Goal: Task Accomplishment & Management: Manage account settings

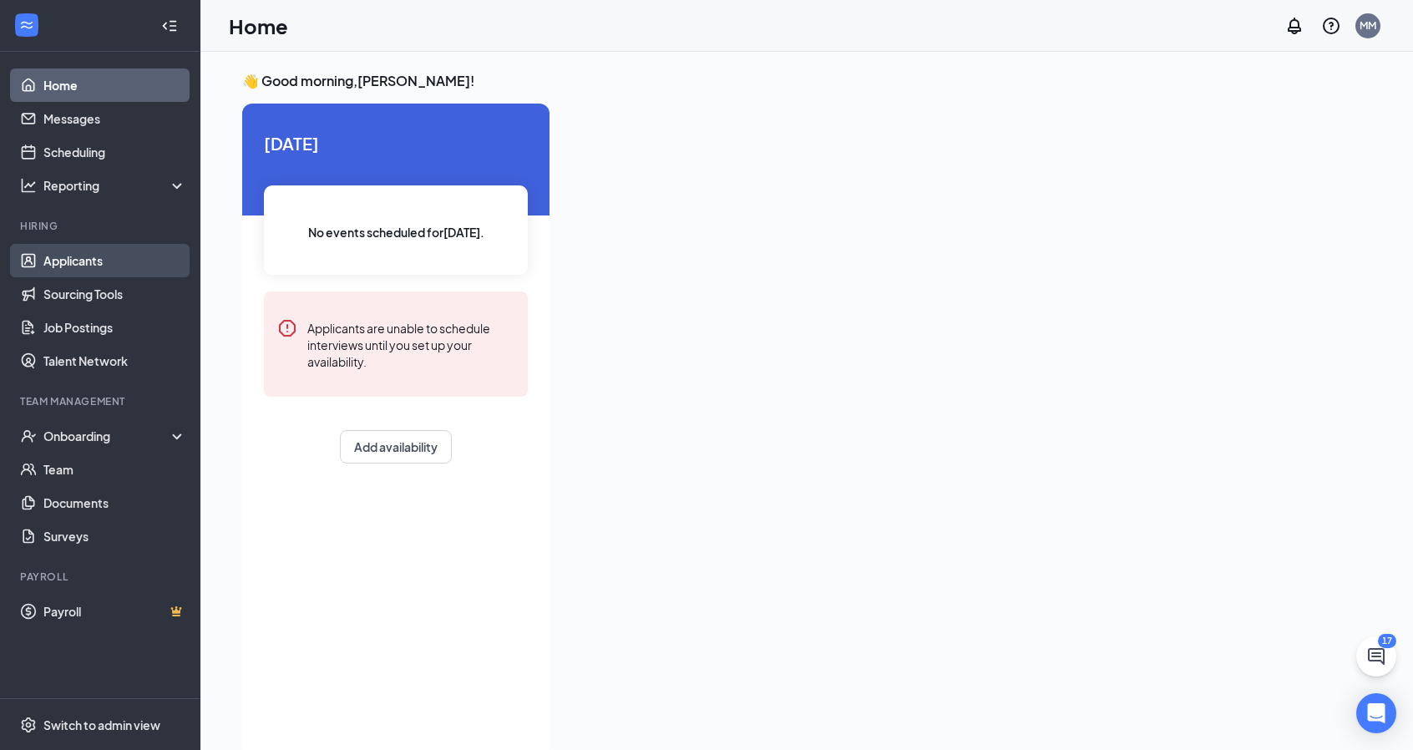
click at [54, 253] on link "Applicants" at bounding box center [114, 260] width 143 height 33
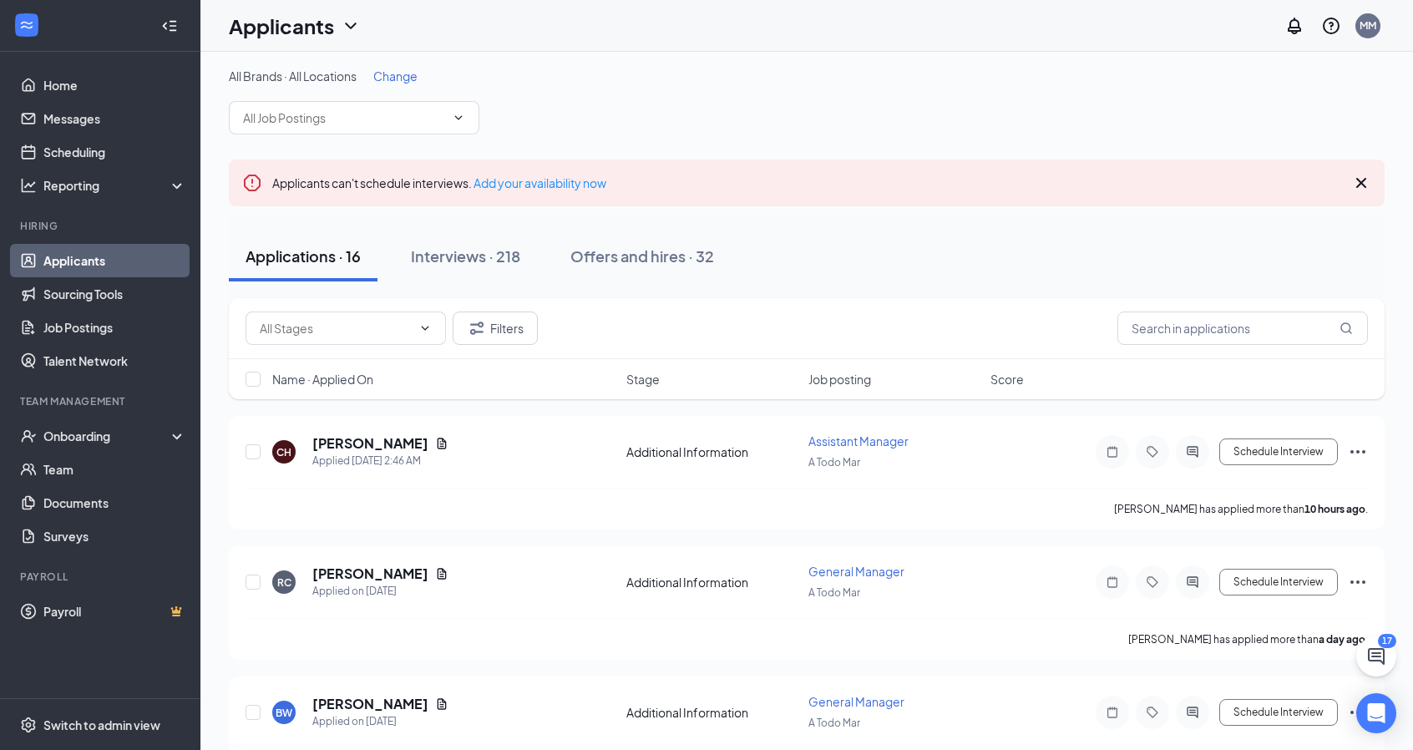
scroll to position [3, 0]
click at [1181, 327] on input "text" at bounding box center [1243, 328] width 251 height 33
click at [1212, 258] on div "Applications · 16 Interviews · 218 Offers and hires · 32" at bounding box center [807, 257] width 1156 height 50
click at [1203, 334] on input "text" at bounding box center [1243, 328] width 251 height 33
type input "[PERSON_NAME]"
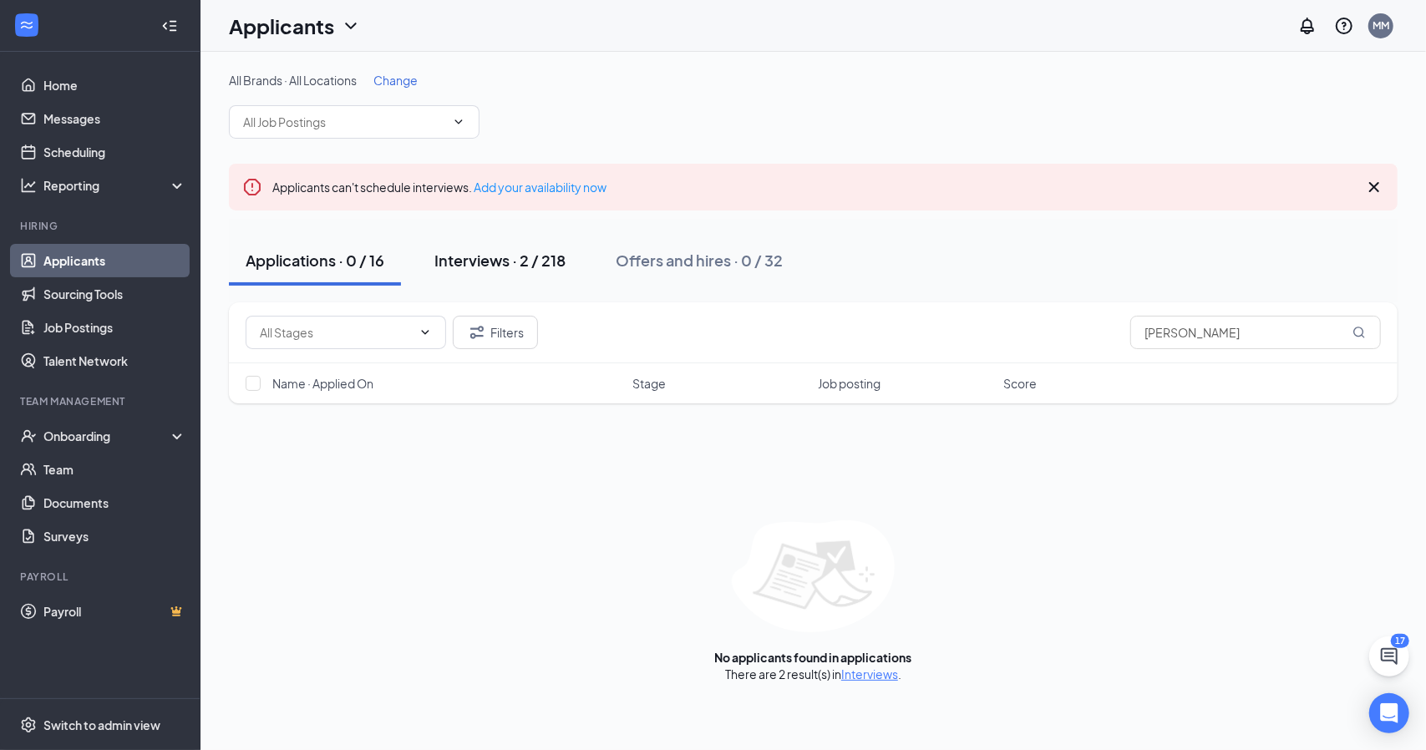
click at [486, 269] on div "Interviews · 2 / 218" at bounding box center [499, 260] width 131 height 21
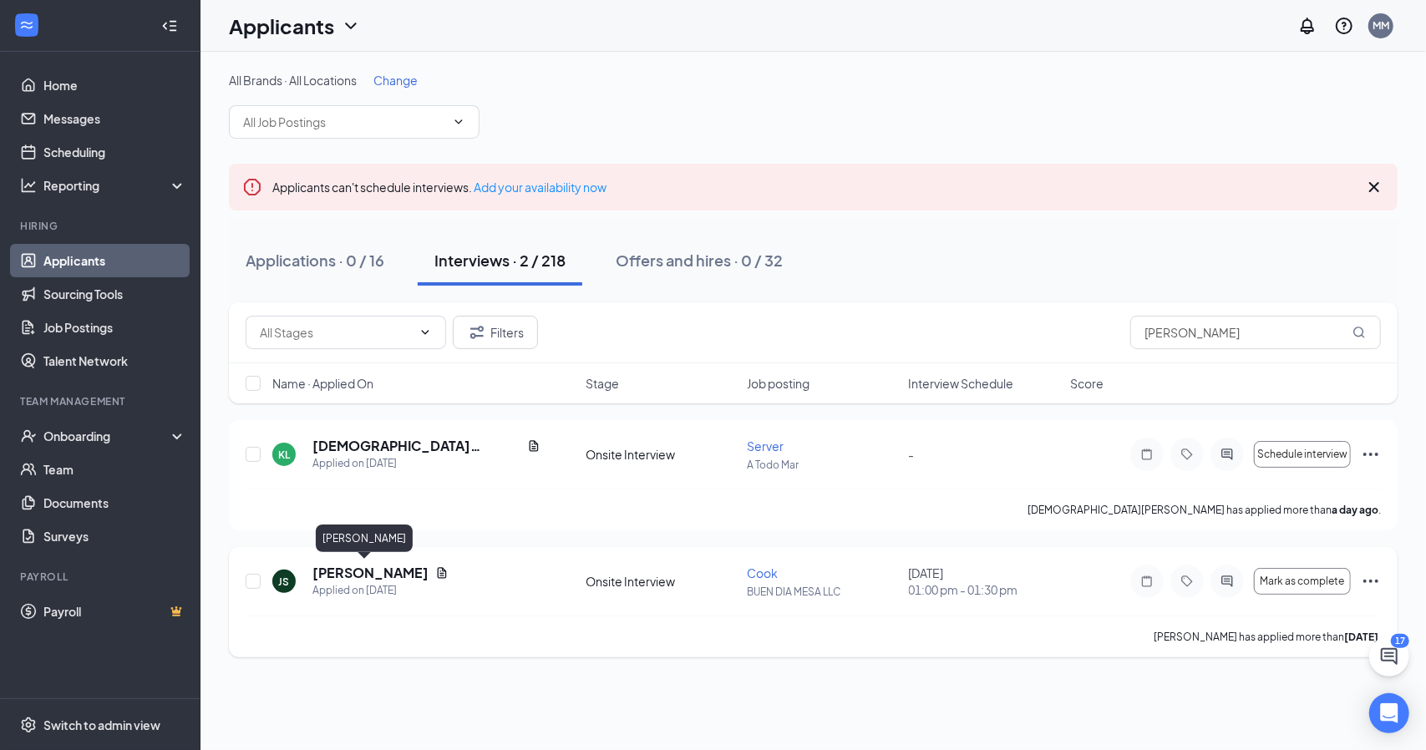
click at [357, 579] on h5 "[PERSON_NAME]" at bounding box center [370, 573] width 116 height 18
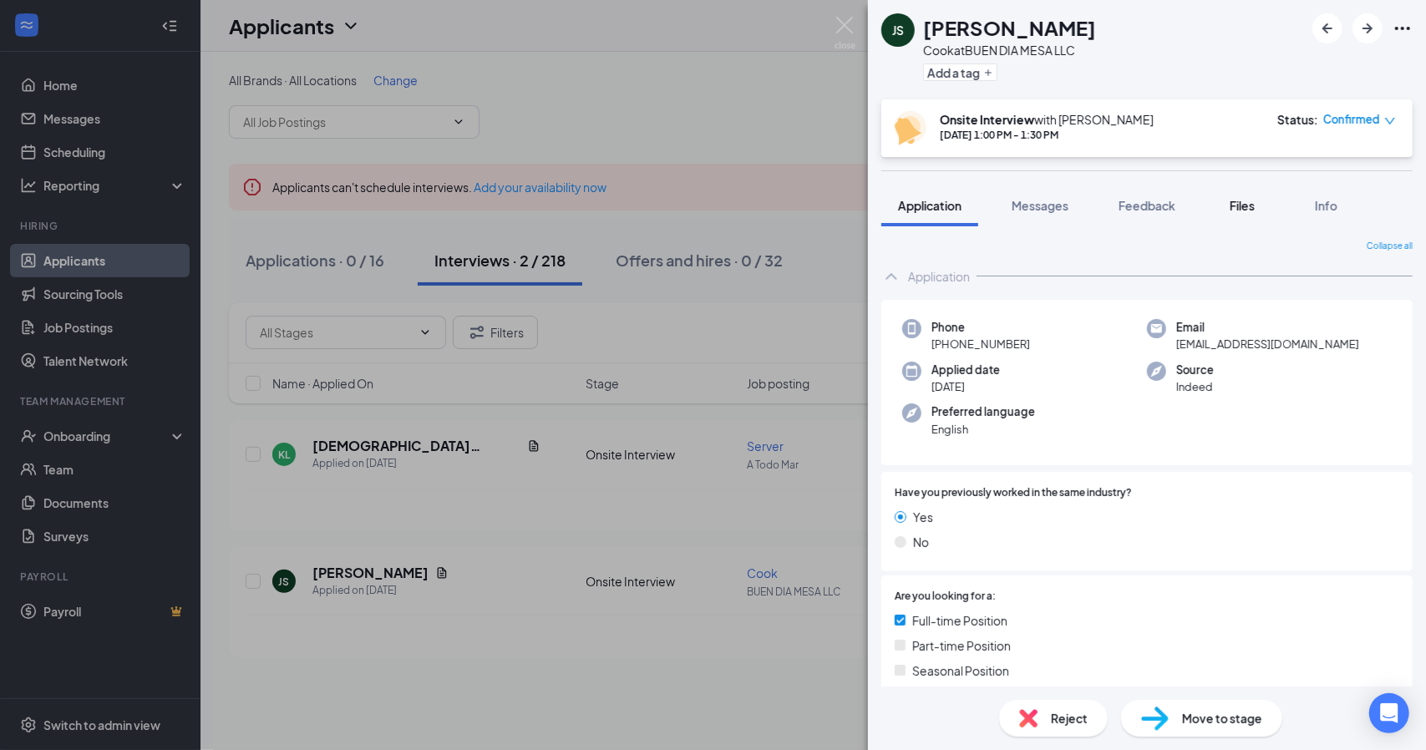
click at [1245, 203] on span "Files" at bounding box center [1241, 205] width 25 height 15
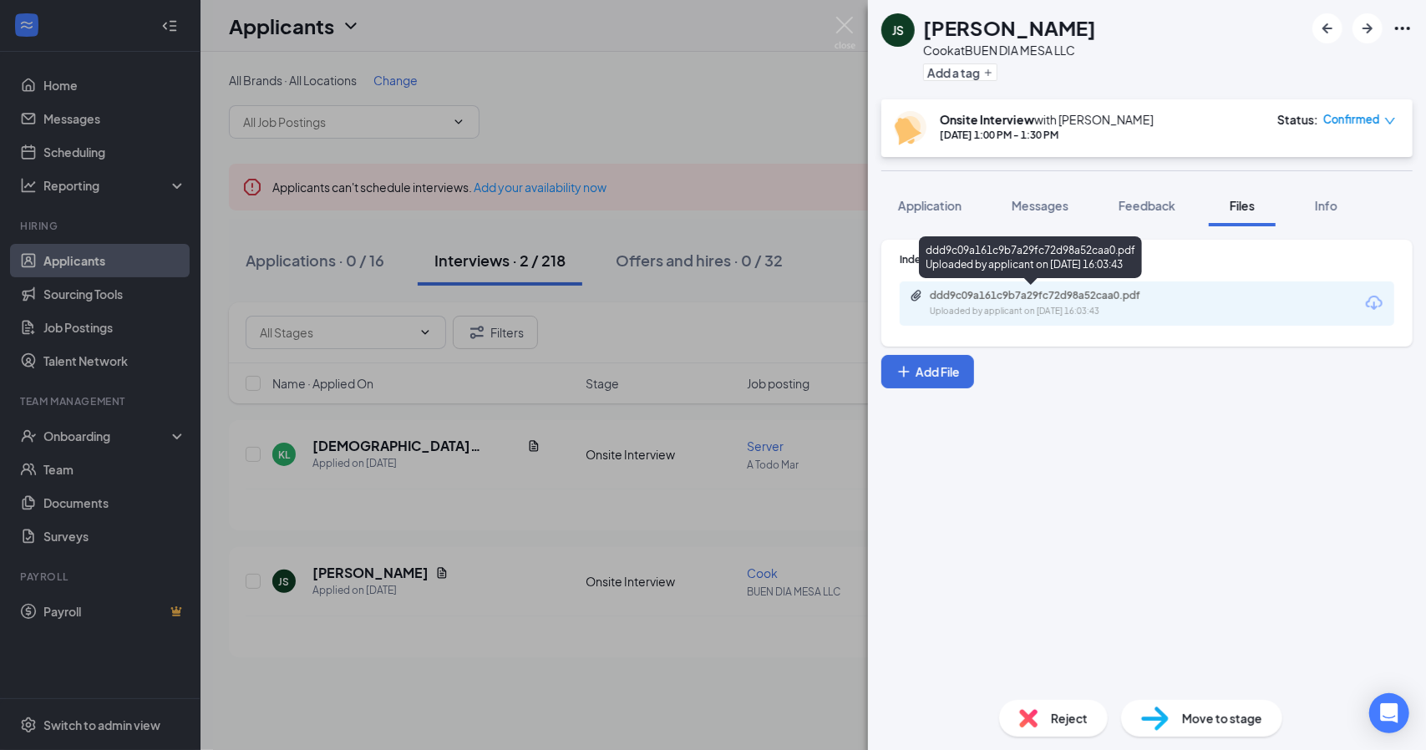
click at [1068, 308] on div "Uploaded by applicant on [DATE] 16:03:43" at bounding box center [1055, 311] width 251 height 13
